Goal: Check status: Check status

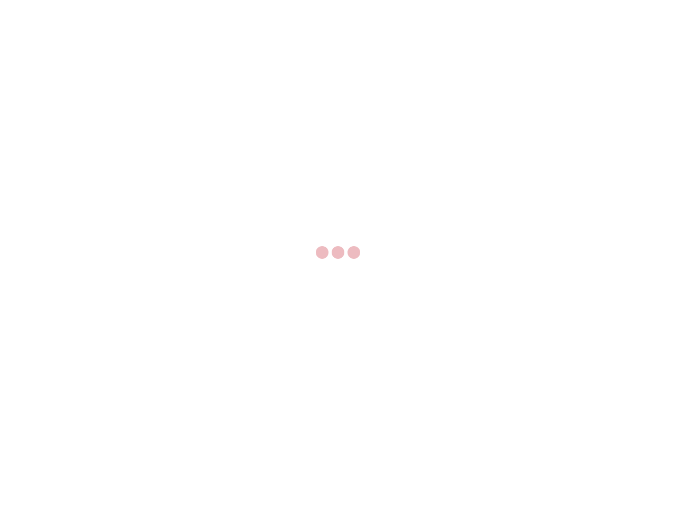
select select "US"
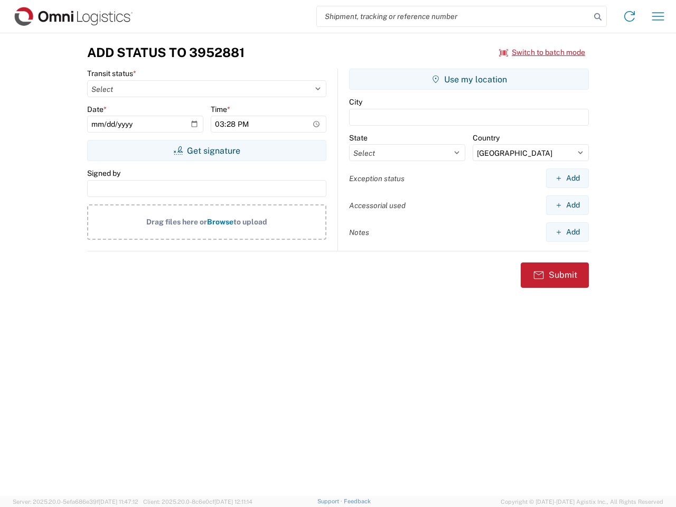
click at [453, 16] on input "search" at bounding box center [453, 16] width 273 height 20
click at [597, 17] on icon at bounding box center [597, 16] width 15 height 15
click at [629, 16] on icon at bounding box center [629, 16] width 17 height 17
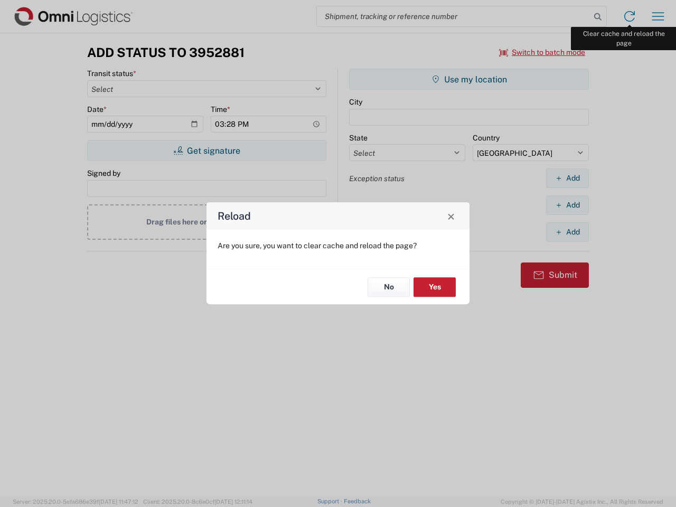
click at [658, 16] on div "Reload Are you sure, you want to clear cache and reload the page? No Yes" at bounding box center [338, 253] width 676 height 507
click at [542, 52] on div "Reload Are you sure, you want to clear cache and reload the page? No Yes" at bounding box center [338, 253] width 676 height 507
click at [206, 150] on div "Reload Are you sure, you want to clear cache and reload the page? No Yes" at bounding box center [338, 253] width 676 height 507
click at [469, 79] on div "Reload Are you sure, you want to clear cache and reload the page? No Yes" at bounding box center [338, 253] width 676 height 507
click at [567, 178] on div "Reload Are you sure, you want to clear cache and reload the page? No Yes" at bounding box center [338, 253] width 676 height 507
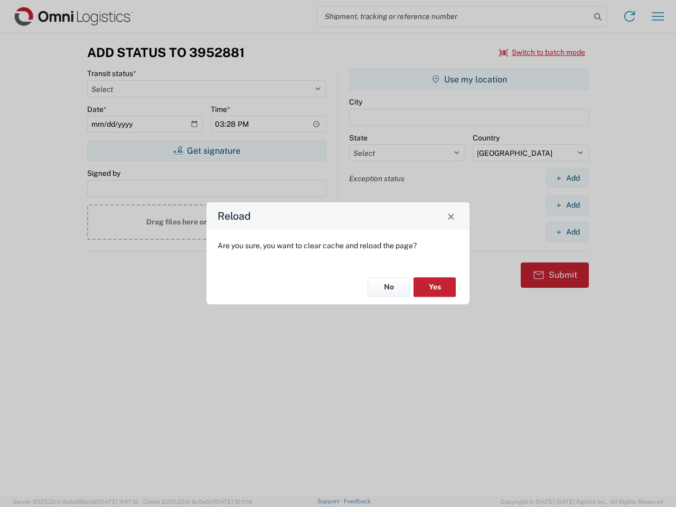
click at [567, 205] on div "Reload Are you sure, you want to clear cache and reload the page? No Yes" at bounding box center [338, 253] width 676 height 507
click at [567, 232] on div "Reload Are you sure, you want to clear cache and reload the page? No Yes" at bounding box center [338, 253] width 676 height 507
